Goal: Transaction & Acquisition: Download file/media

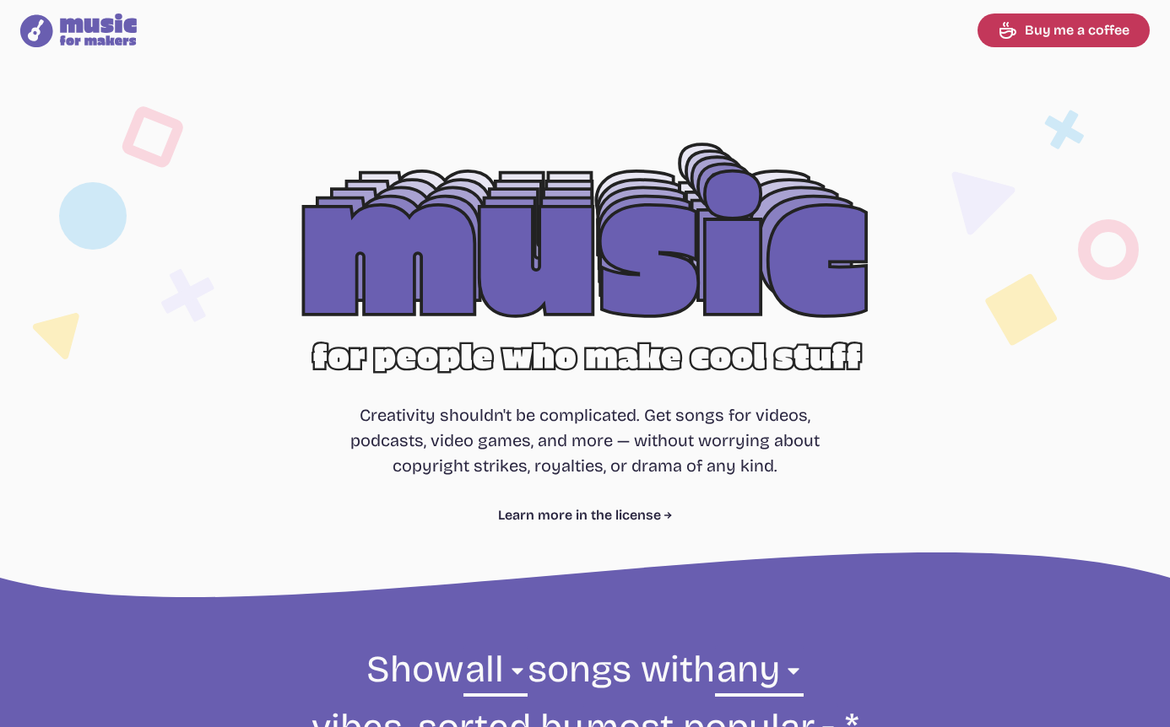
select select "most popular"
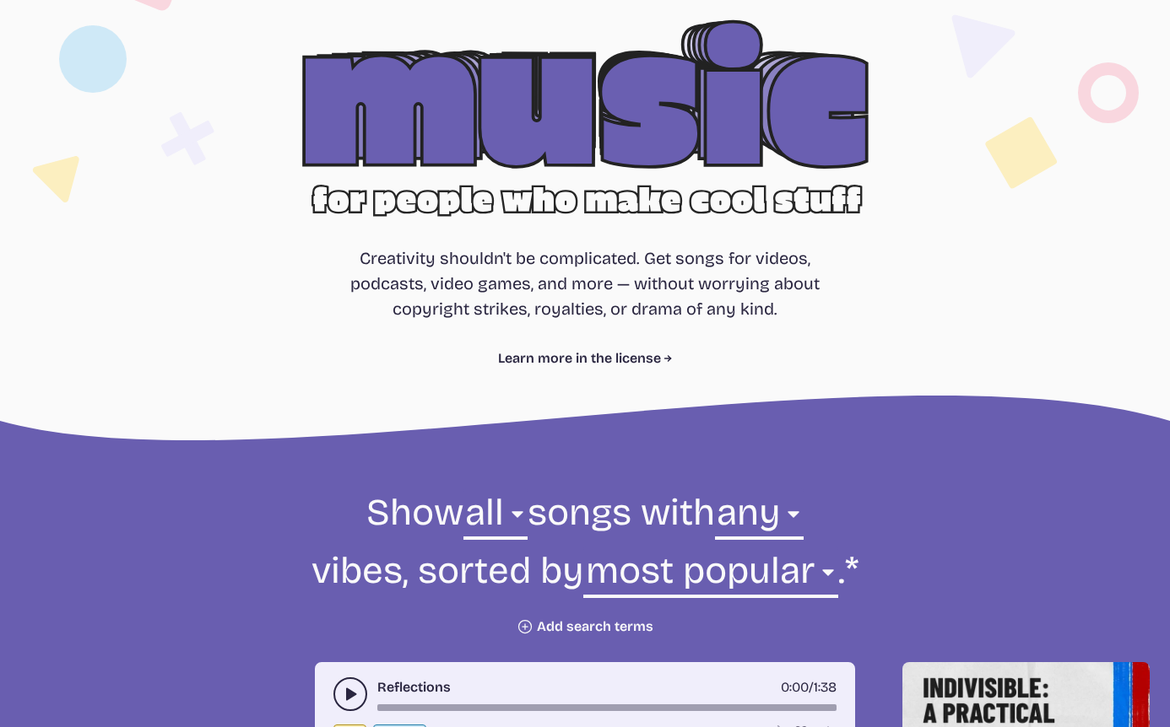
scroll to position [547, 0]
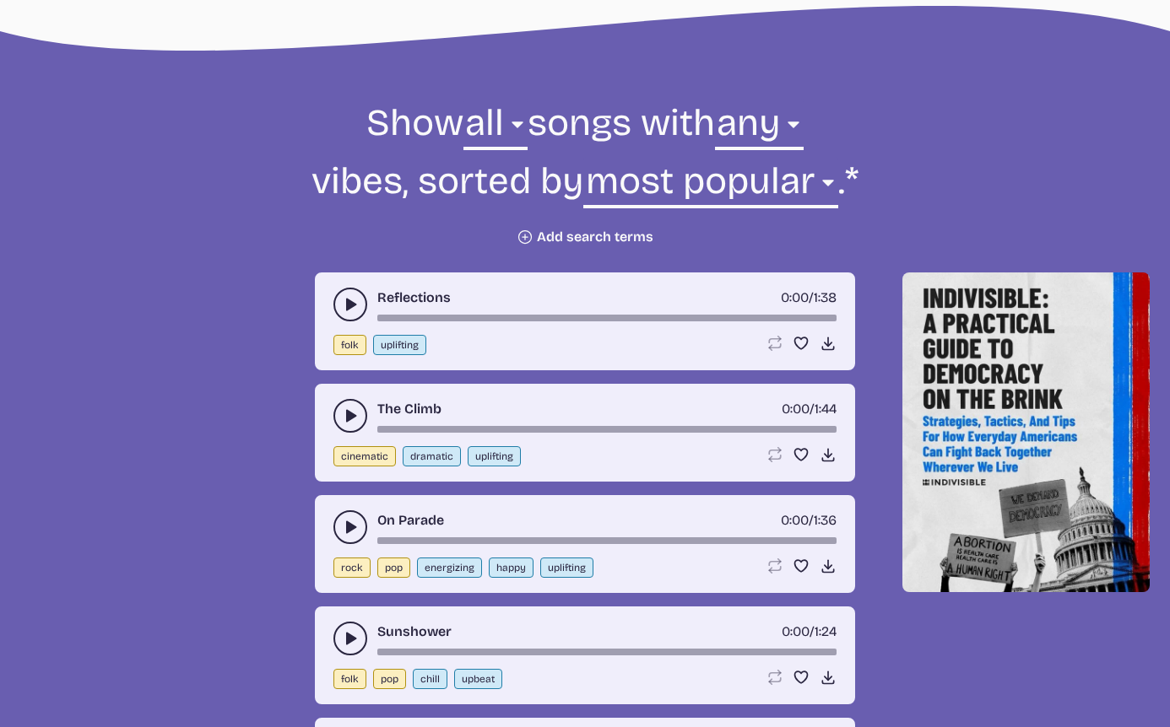
click at [349, 306] on use "play-pause toggle" at bounding box center [350, 304] width 17 height 17
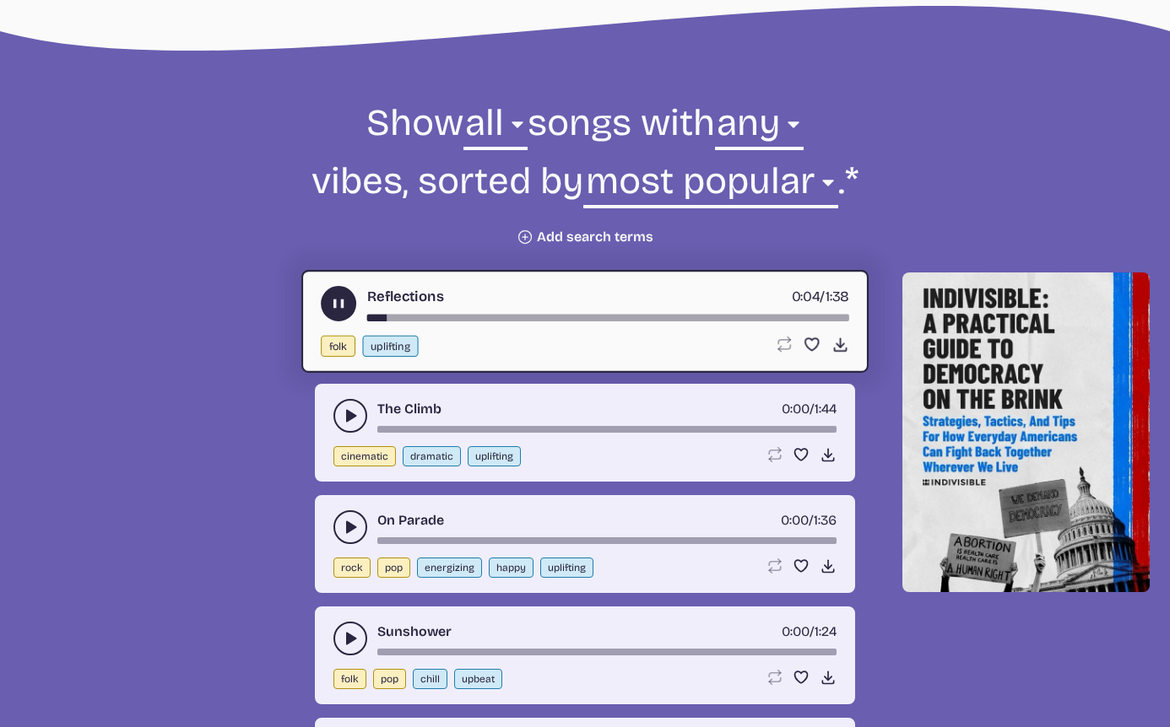
click at [354, 413] on icon "play-pause toggle" at bounding box center [350, 416] width 17 height 17
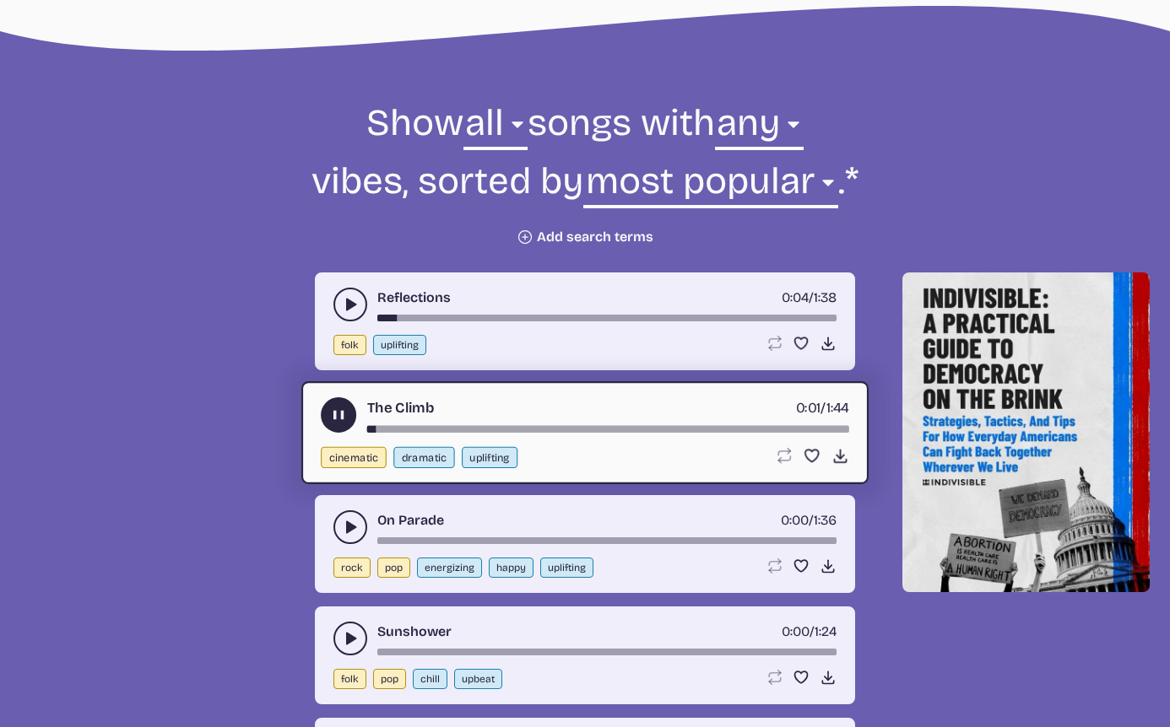
click at [351, 529] on use "play-pause toggle" at bounding box center [350, 527] width 17 height 17
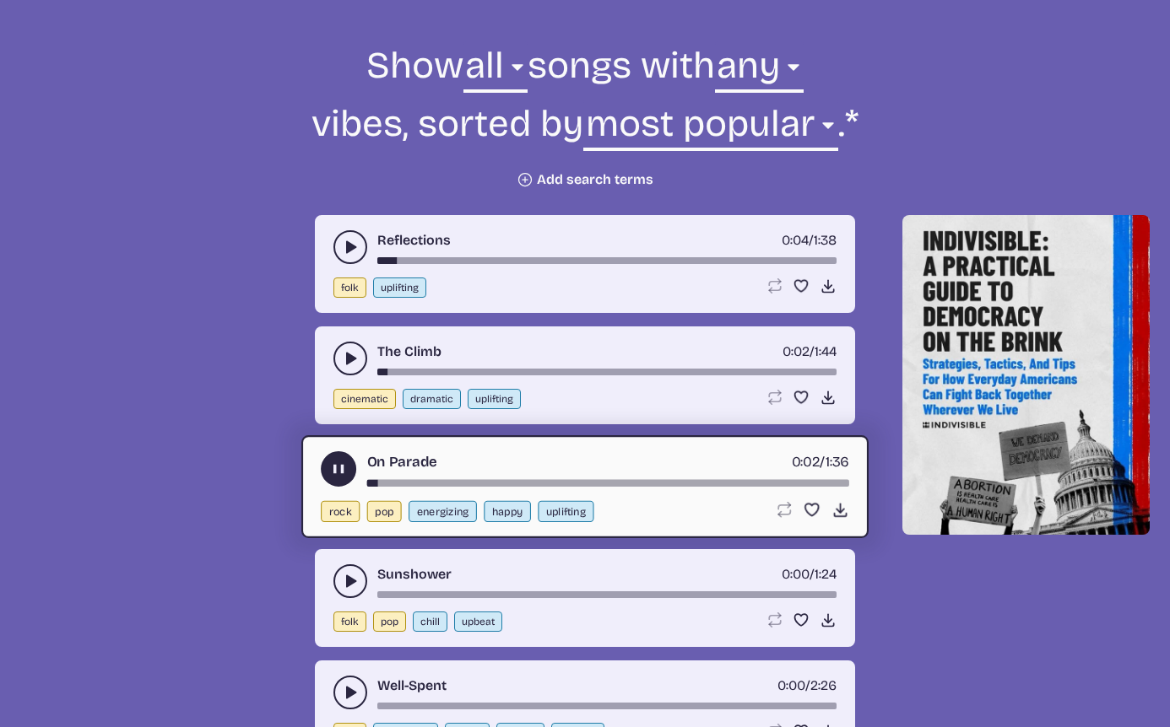
scroll to position [658, 0]
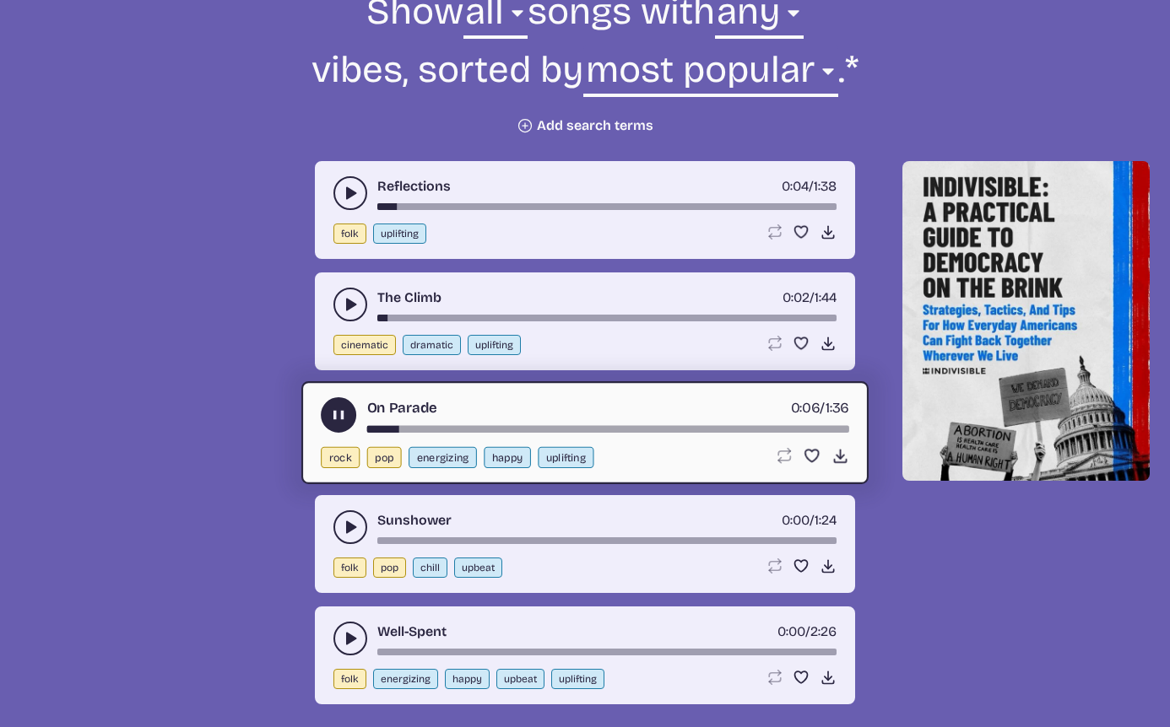
click at [346, 532] on use "play-pause toggle" at bounding box center [350, 527] width 17 height 17
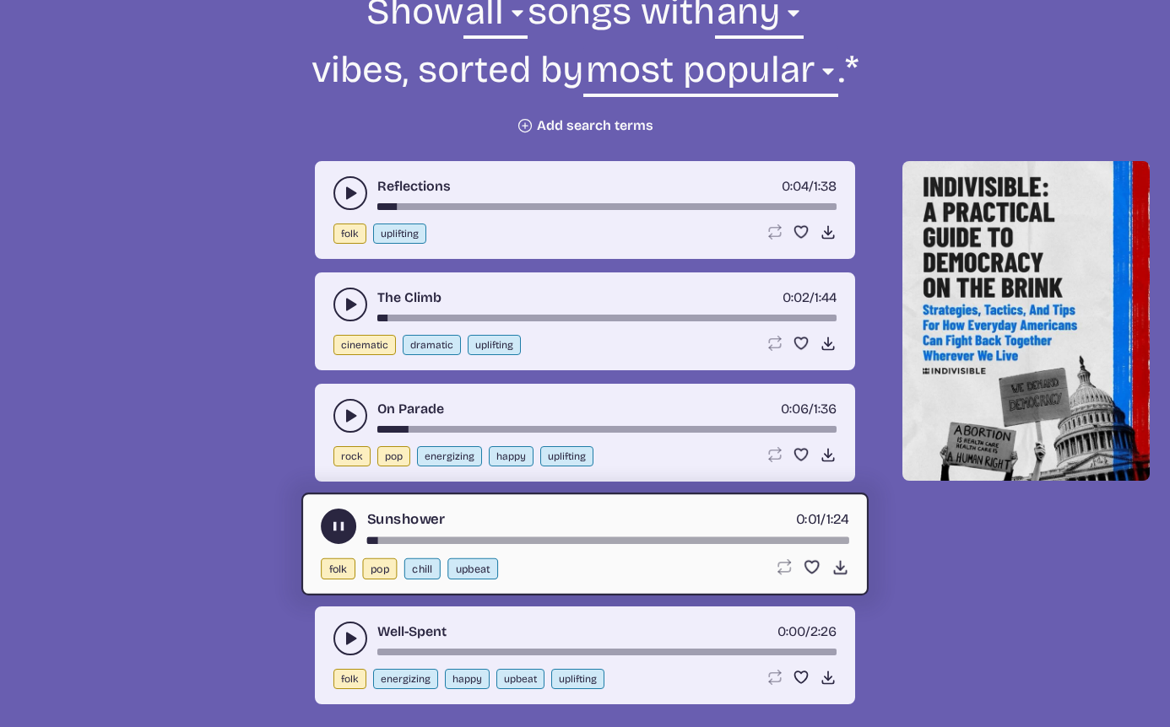
click at [344, 636] on icon "play-pause toggle" at bounding box center [350, 638] width 17 height 17
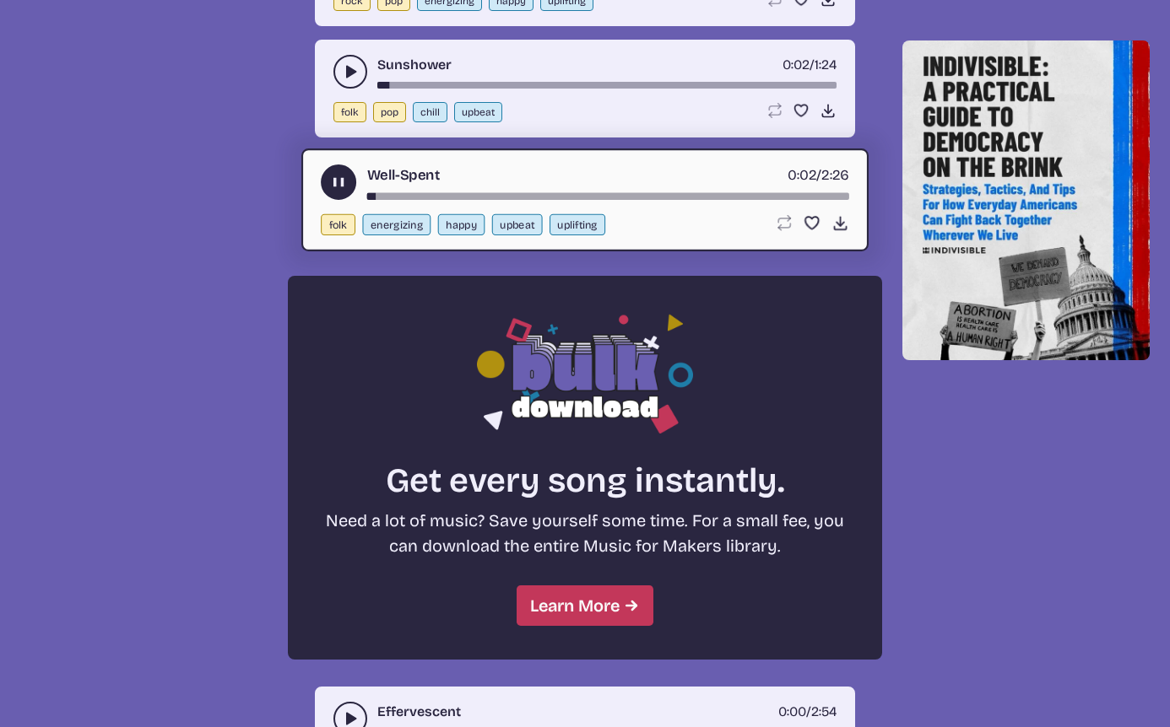
scroll to position [1464, 0]
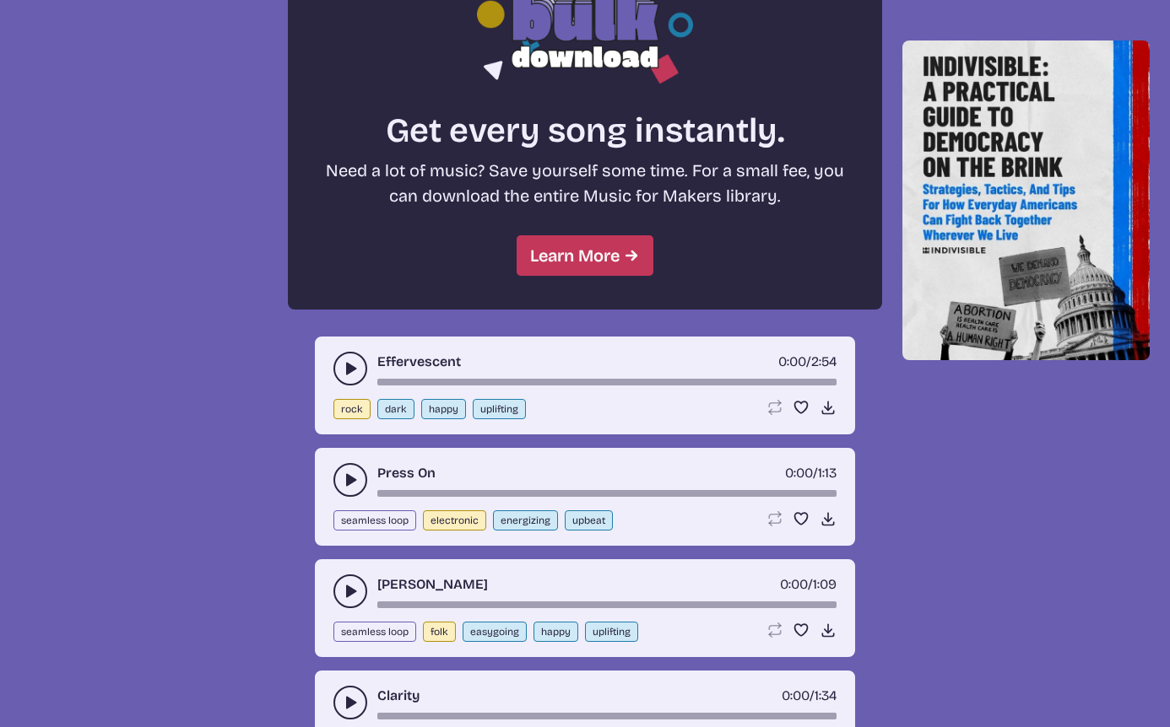
click at [337, 359] on button "play-pause toggle" at bounding box center [350, 369] width 34 height 34
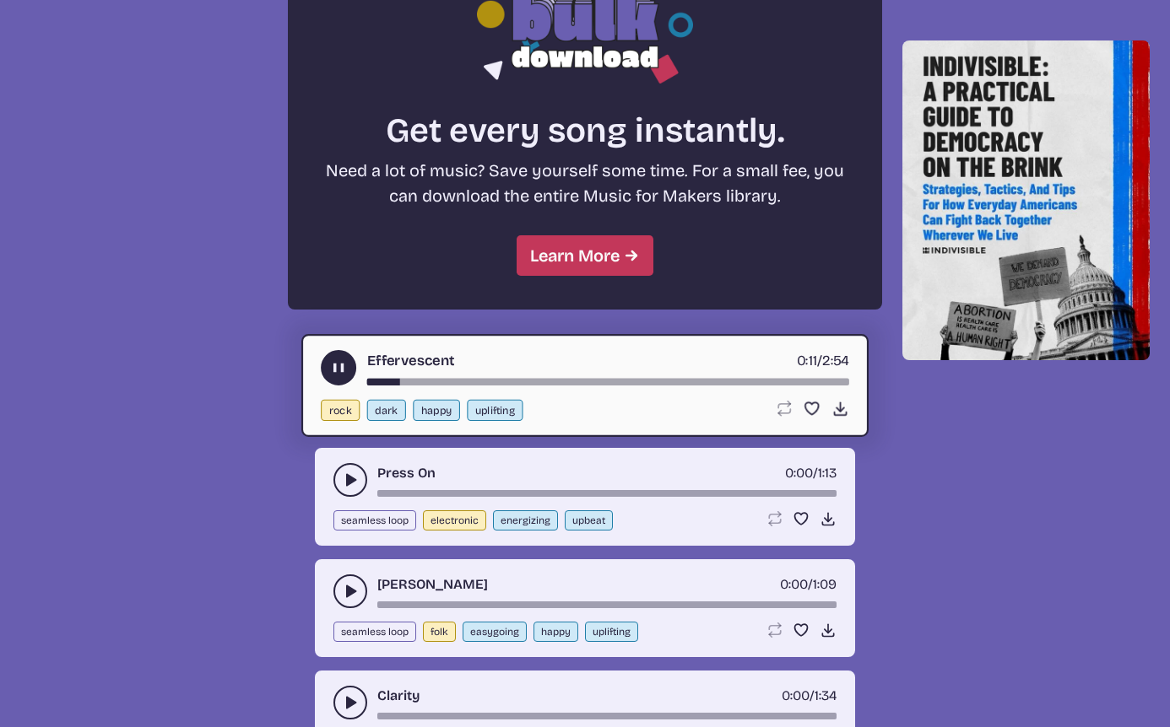
click at [348, 479] on use "play-pause toggle" at bounding box center [350, 480] width 17 height 17
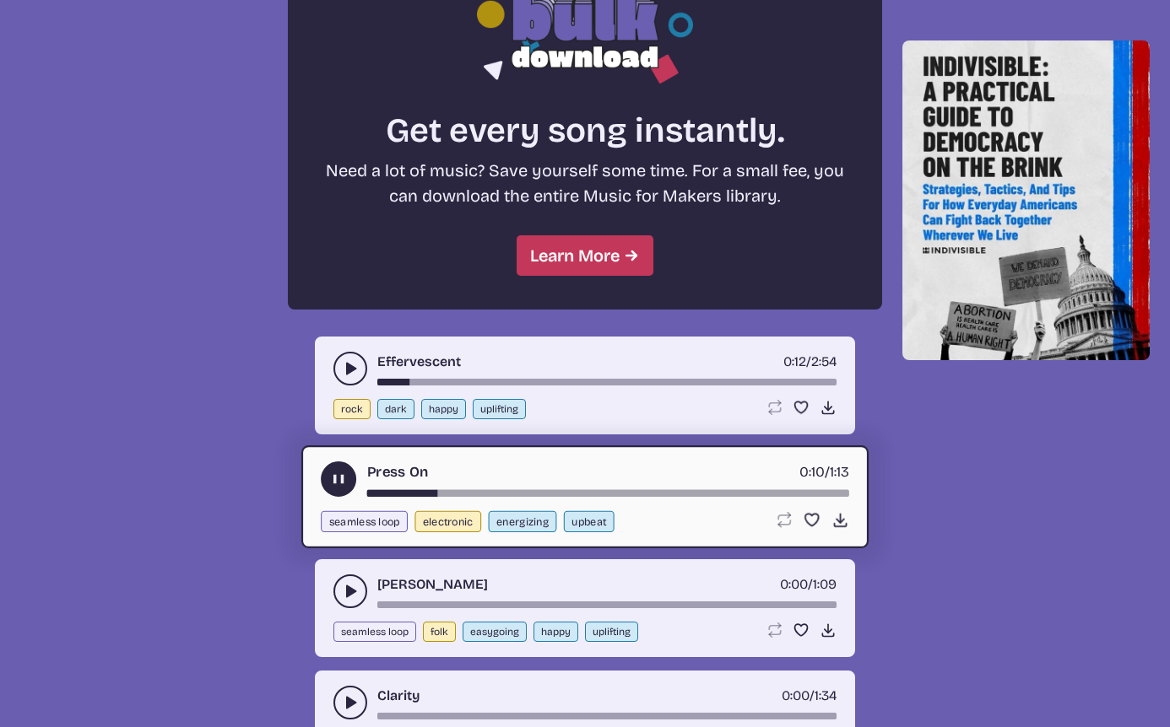
click at [344, 591] on icon "play-pause toggle" at bounding box center [350, 591] width 17 height 17
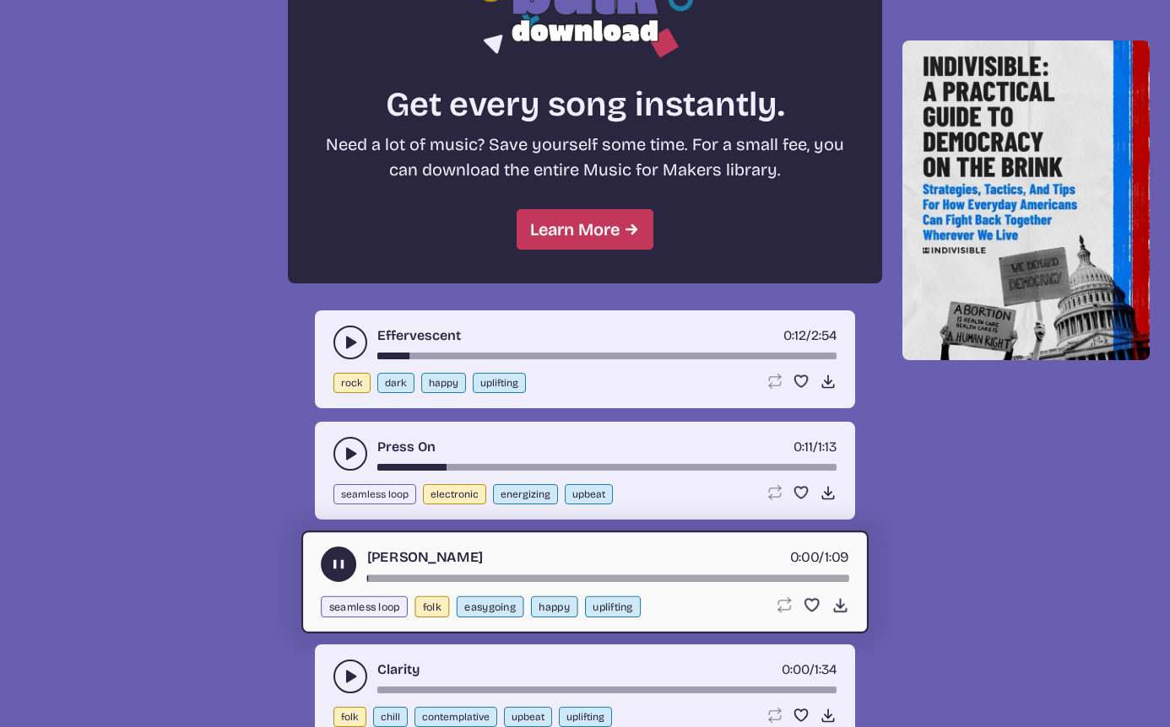
scroll to position [1562, 0]
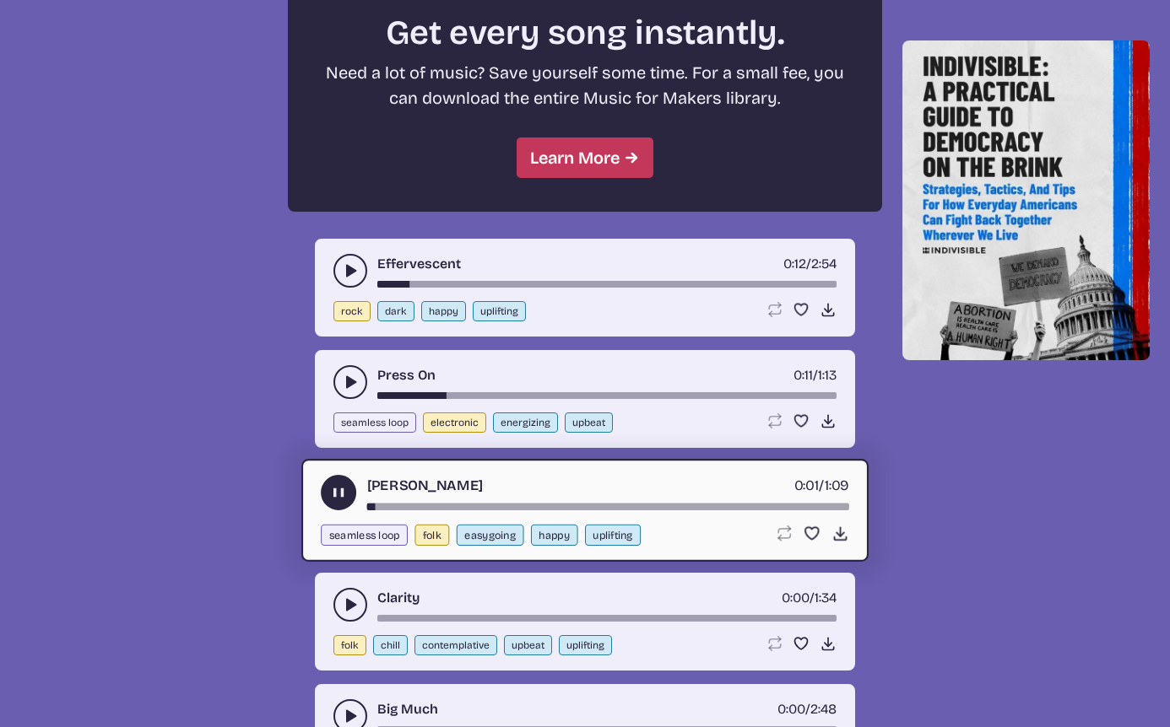
click at [349, 602] on use "play-pause toggle" at bounding box center [350, 605] width 17 height 17
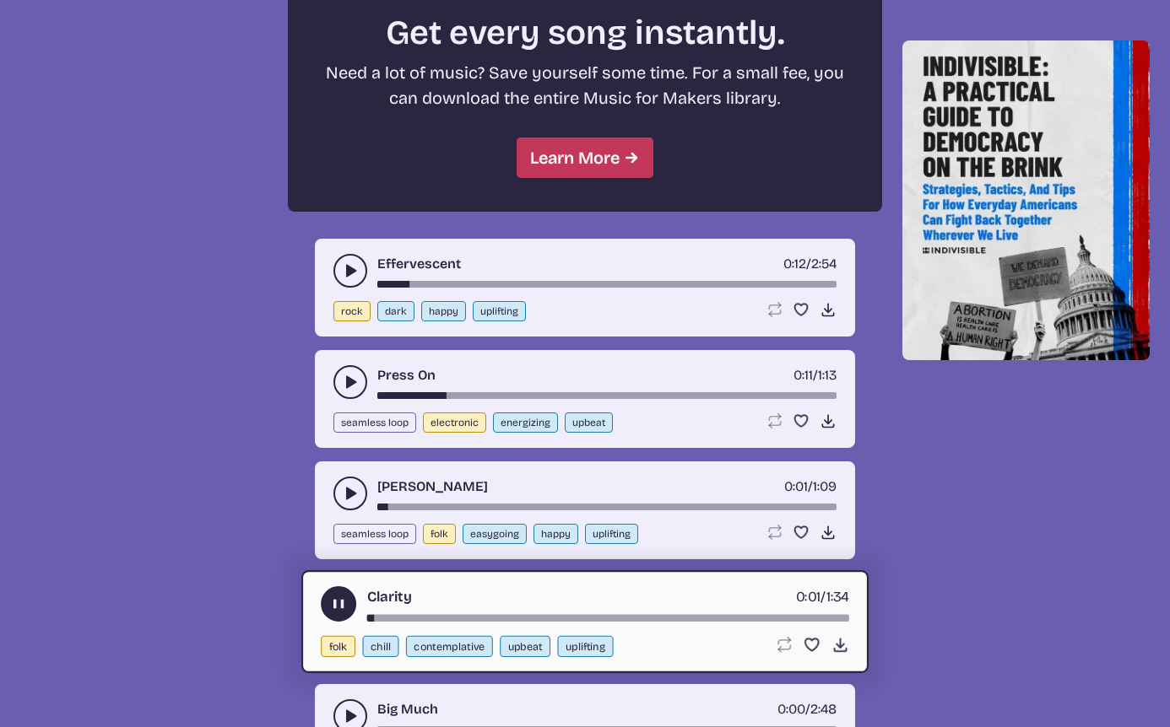
scroll to position [1683, 0]
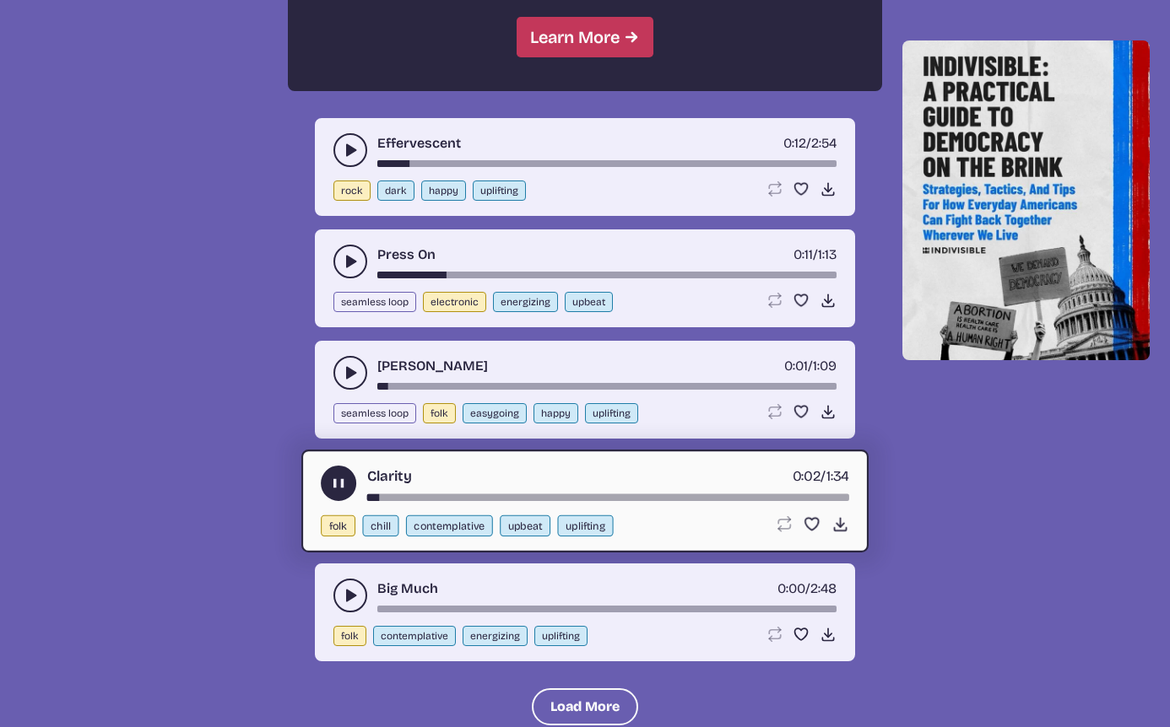
click at [344, 596] on icon "play-pause toggle" at bounding box center [350, 595] width 17 height 17
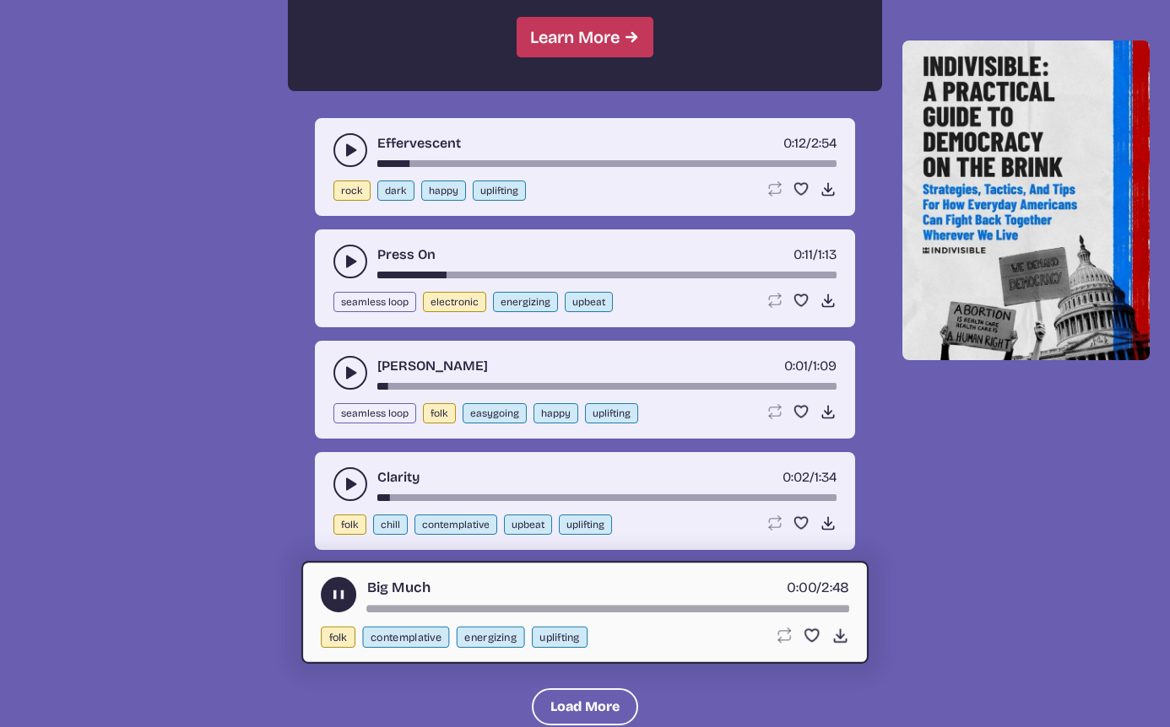
scroll to position [1816, 0]
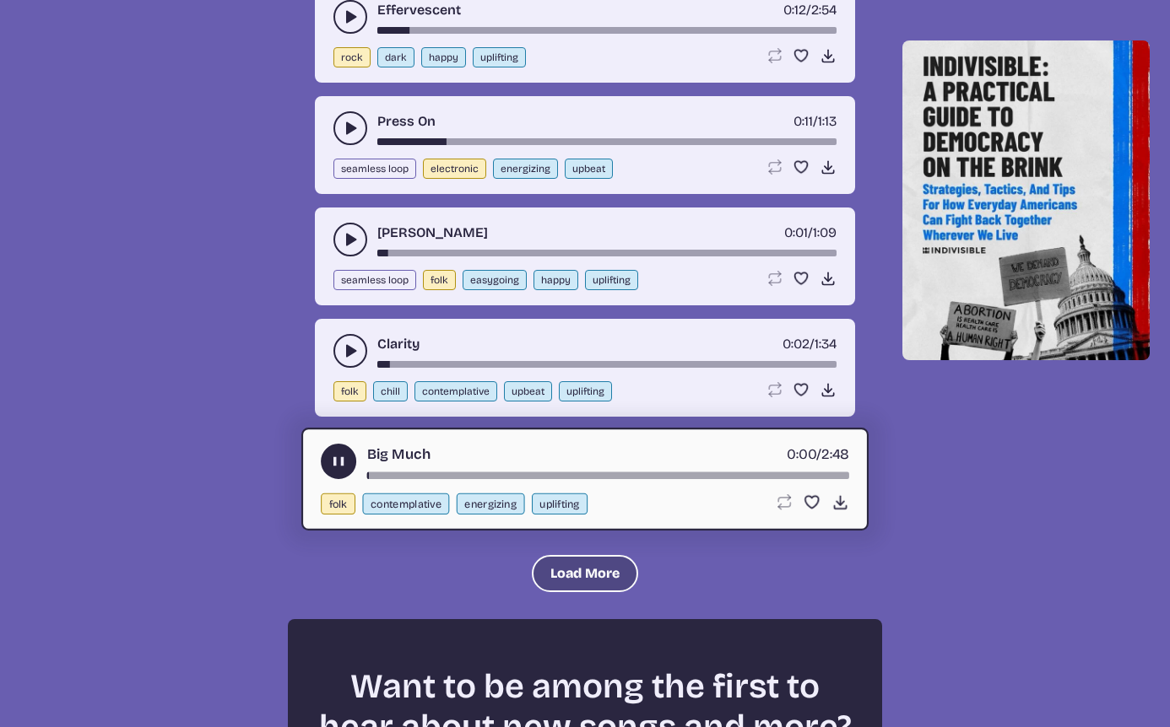
click at [579, 574] on button "Load More" at bounding box center [585, 573] width 106 height 37
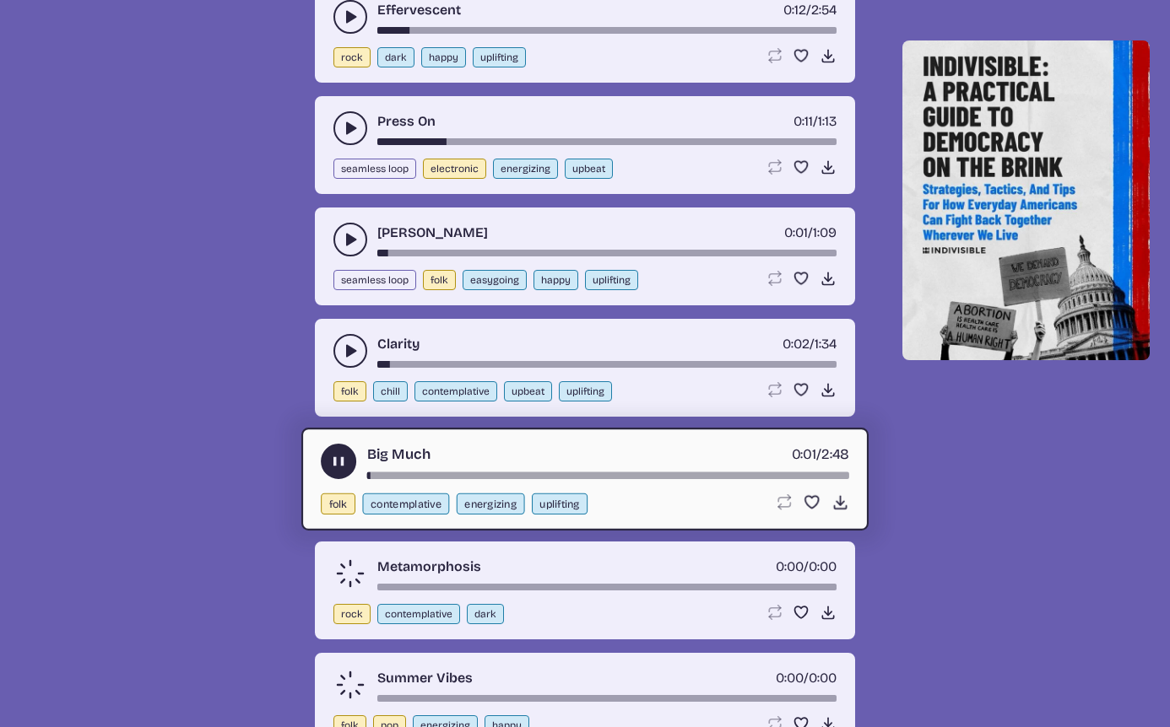
scroll to position [1917, 0]
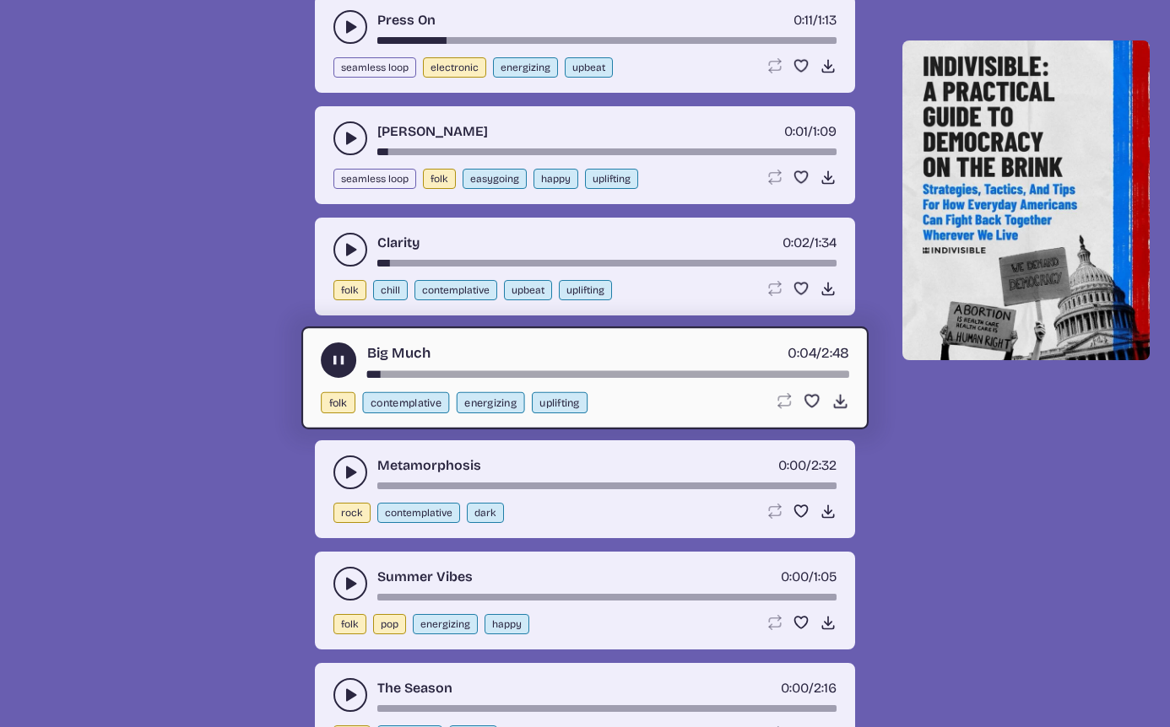
click at [339, 473] on button "play-pause toggle" at bounding box center [350, 473] width 34 height 34
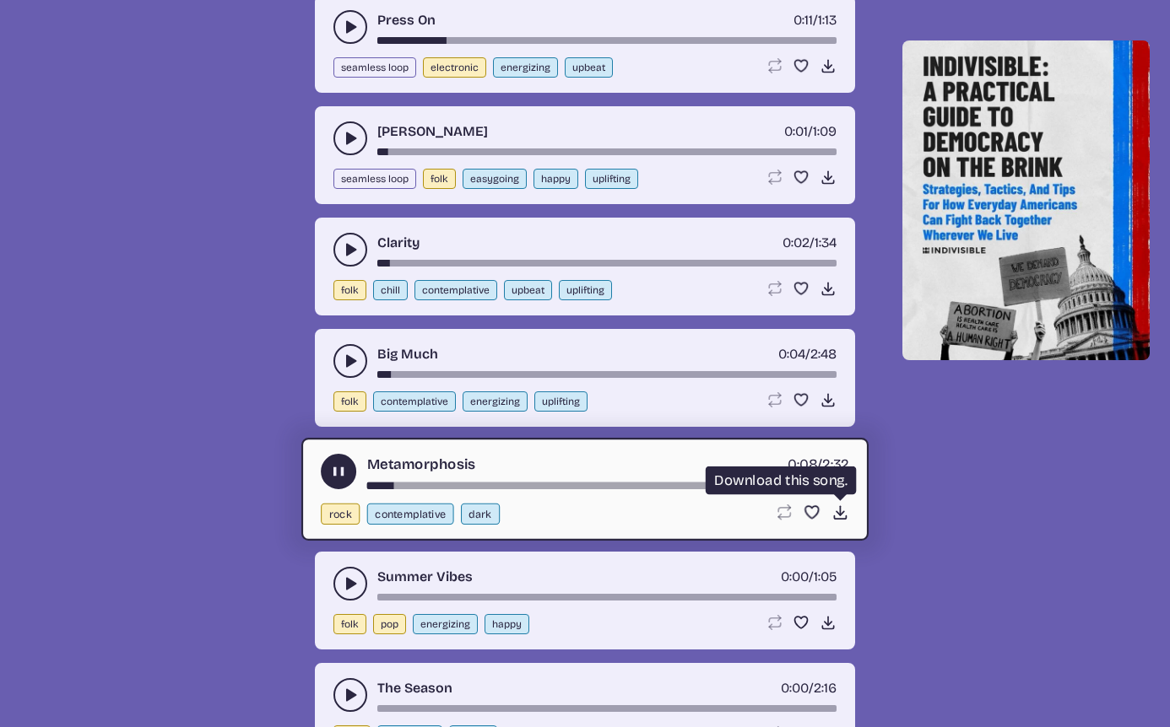
click at [833, 515] on icon "Download song" at bounding box center [840, 513] width 18 height 18
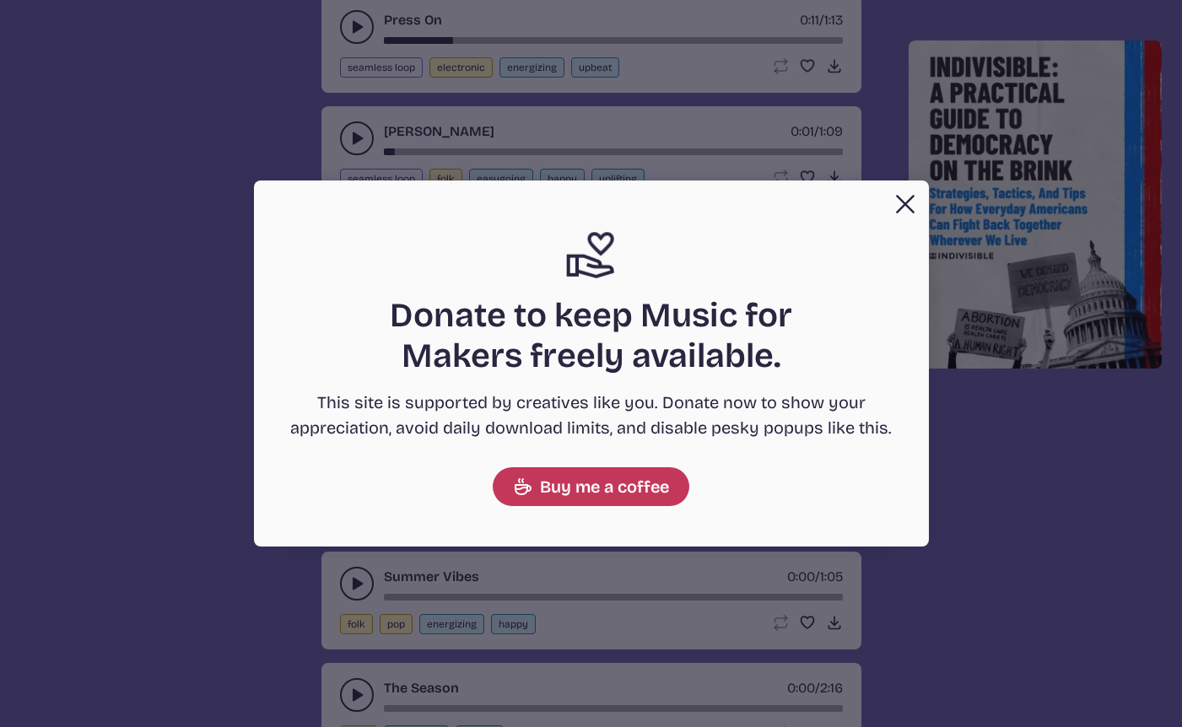
click at [895, 204] on button "Close" at bounding box center [906, 204] width 34 height 34
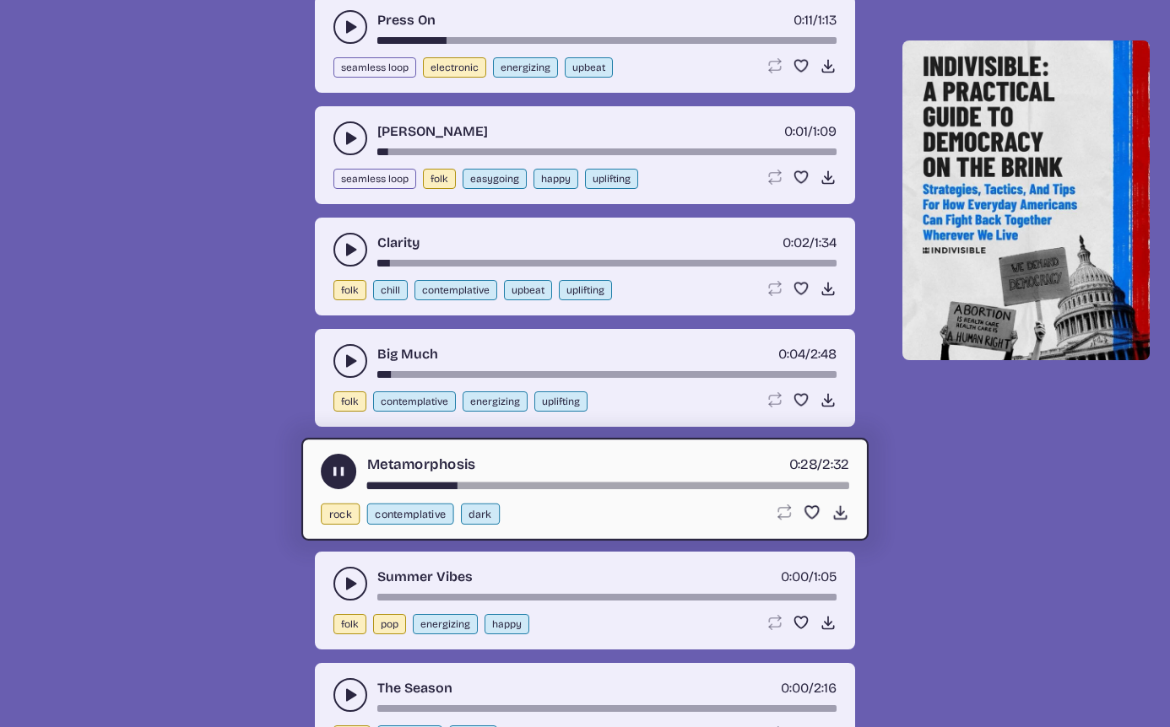
click at [332, 467] on use "play-pause toggle" at bounding box center [339, 472] width 18 height 18
